Goal: Find contact information: Obtain details needed to contact an individual or organization

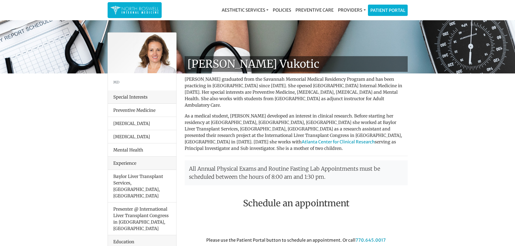
scroll to position [27, 0]
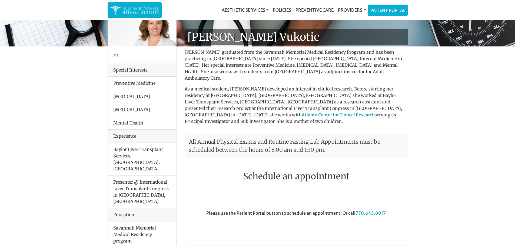
click at [128, 123] on li "Mental Health" at bounding box center [142, 123] width 68 height 14
click at [124, 98] on li "[MEDICAL_DATA]" at bounding box center [142, 97] width 68 height 14
click at [358, 9] on link "Providers" at bounding box center [352, 10] width 32 height 11
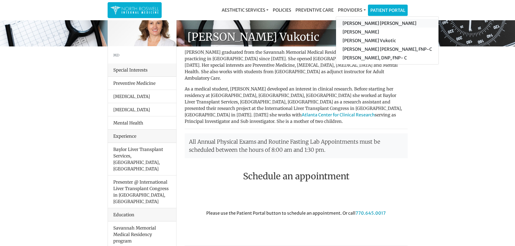
click at [391, 25] on link "[PERSON_NAME] [PERSON_NAME]" at bounding box center [387, 23] width 103 height 9
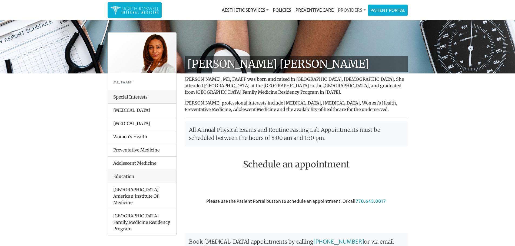
click at [362, 10] on link "Providers" at bounding box center [352, 10] width 32 height 11
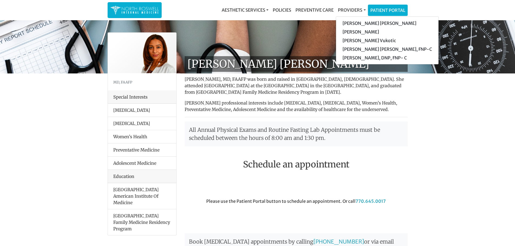
click at [204, 80] on p "[PERSON_NAME], MD, FAAFP was born and raised in [GEOGRAPHIC_DATA], [DEMOGRAPHIC…" at bounding box center [296, 85] width 223 height 19
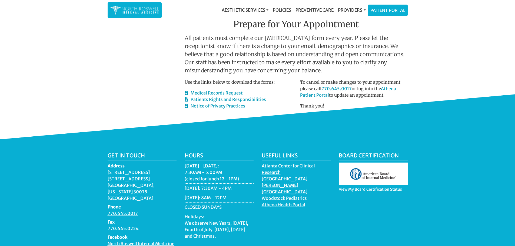
scroll to position [271, 0]
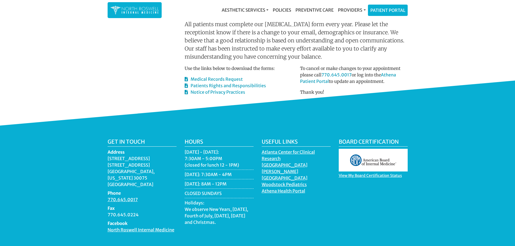
drag, startPoint x: 107, startPoint y: 159, endPoint x: 161, endPoint y: 175, distance: 56.6
click at [161, 175] on div "Get in touch Address [STREET_ADDRESS][US_STATE] Phone 770.645.0017 Fax 770.645.…" at bounding box center [142, 188] width 77 height 99
copy dd "[STREET_ADDRESS][US_STATE]"
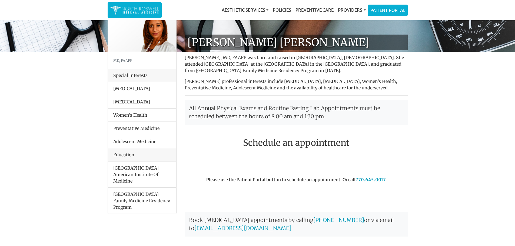
scroll to position [0, 0]
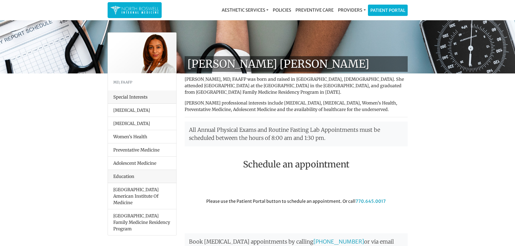
click at [150, 53] on img at bounding box center [142, 53] width 68 height 41
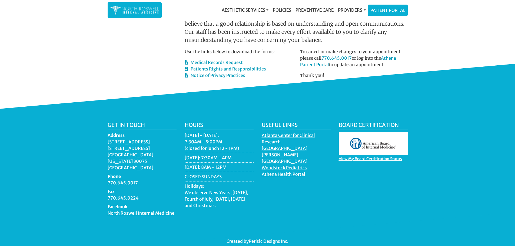
scroll to position [292, 0]
